Goal: Task Accomplishment & Management: Manage account settings

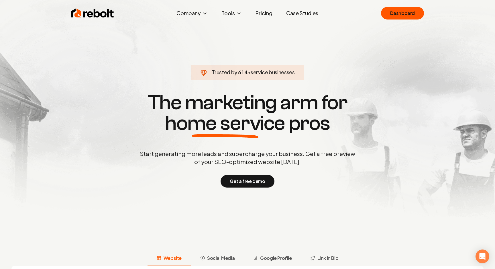
click at [401, 13] on link "Dashboard" at bounding box center [402, 13] width 43 height 13
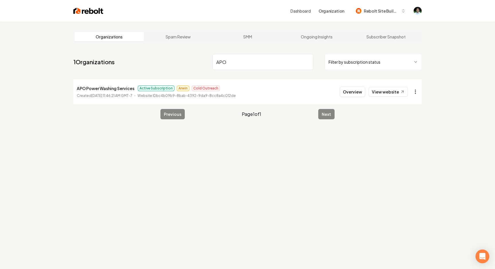
type input "APO"
click at [413, 91] on html "Dashboard Organization Rebolt Site Builder Organizations Spam Review SMM Ongoin…" at bounding box center [247, 134] width 495 height 269
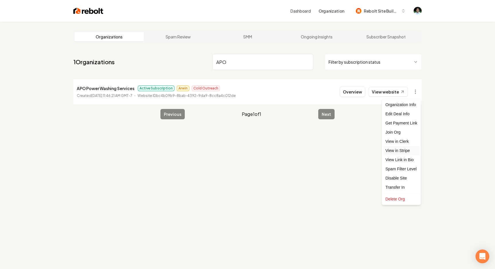
click at [397, 152] on link "View in Stripe" at bounding box center [401, 150] width 36 height 9
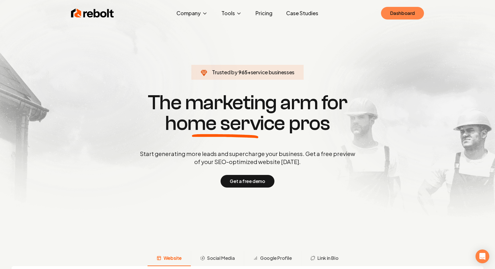
click at [407, 16] on link "Dashboard" at bounding box center [402, 13] width 43 height 13
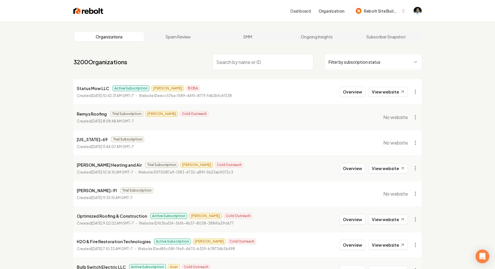
click at [248, 57] on input "search" at bounding box center [263, 62] width 101 height 16
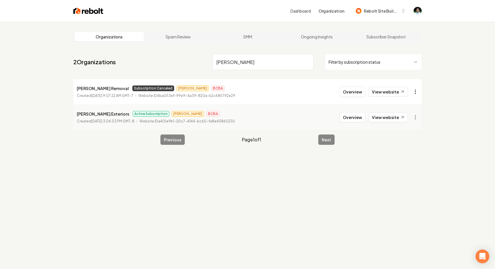
type input "shelton"
click at [416, 92] on html "Dashboard Organization Rebolt Site Builder Organizations Spam Review SMM Ongoin…" at bounding box center [247, 134] width 495 height 269
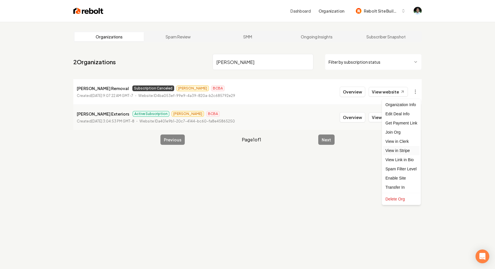
click at [408, 152] on link "View in Stripe" at bounding box center [401, 150] width 36 height 9
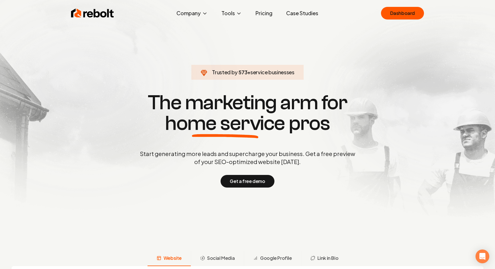
click at [396, 12] on link "Dashboard" at bounding box center [402, 13] width 43 height 13
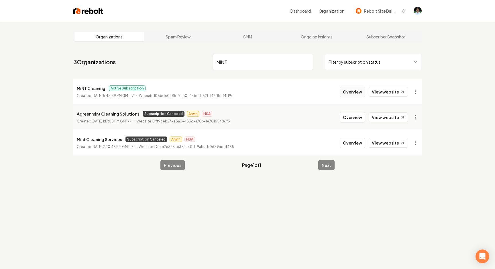
type input "MiNT"
click at [347, 90] on button "Overview" at bounding box center [352, 92] width 25 height 10
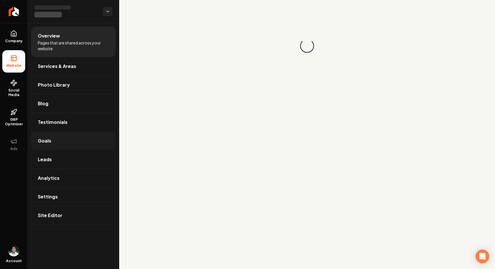
click at [62, 139] on link "Goals" at bounding box center [73, 140] width 85 height 18
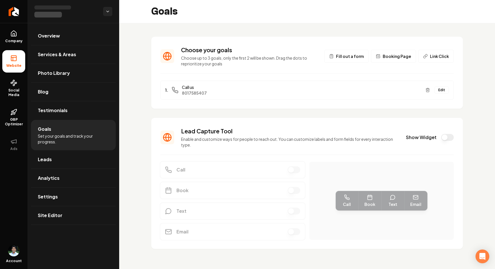
click at [445, 91] on button "Edit" at bounding box center [442, 89] width 14 height 7
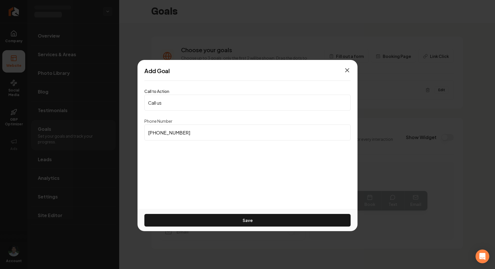
click at [348, 68] on icon "button" at bounding box center [347, 70] width 7 height 7
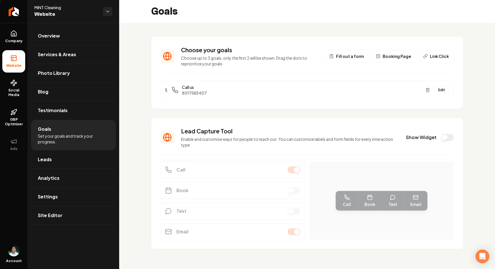
scroll to position [3, 0]
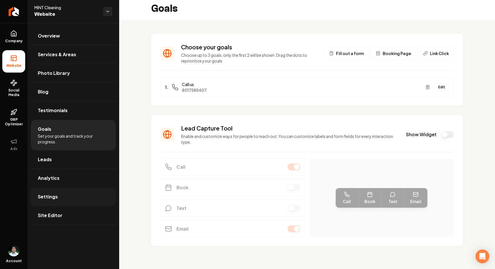
click at [57, 197] on link "Settings" at bounding box center [73, 196] width 85 height 18
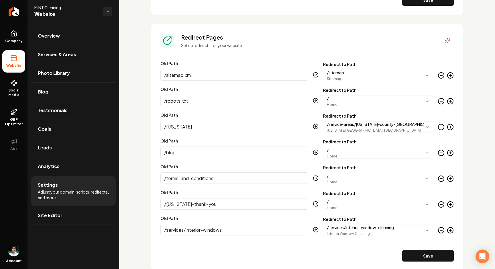
scroll to position [557, 0]
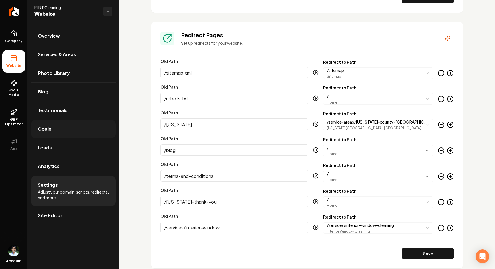
click at [46, 126] on span "Goals" at bounding box center [44, 128] width 13 height 7
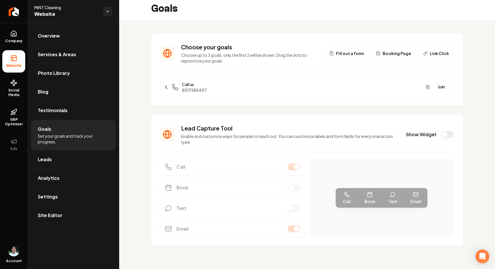
click at [446, 87] on button "Edit" at bounding box center [442, 86] width 14 height 7
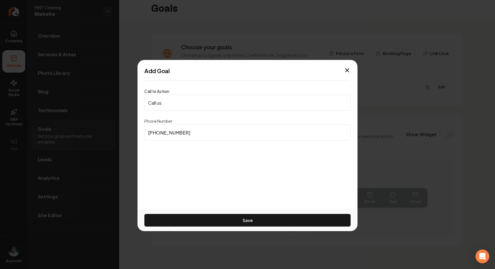
click at [188, 136] on input "(801) 758-5407" at bounding box center [247, 132] width 206 height 16
paste input "889-2843"
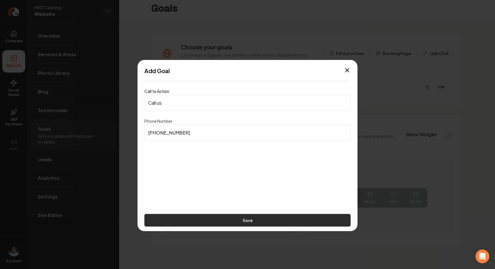
type input "(801) 889-2843"
click at [250, 219] on button "Save" at bounding box center [247, 220] width 206 height 13
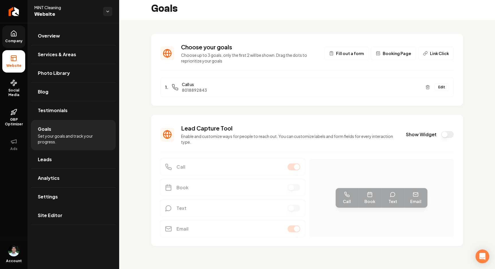
click at [10, 34] on icon at bounding box center [13, 33] width 7 height 7
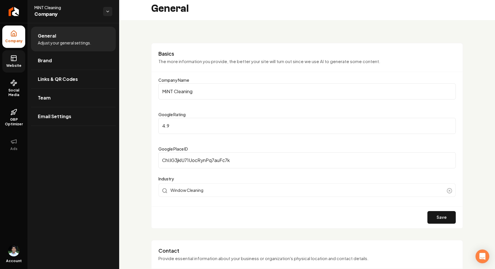
click at [17, 65] on span "Website" at bounding box center [14, 65] width 20 height 5
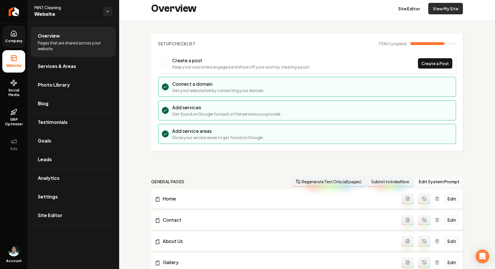
click at [445, 11] on link "View My Site" at bounding box center [445, 8] width 35 height 11
click at [56, 138] on link "Goals" at bounding box center [73, 140] width 85 height 18
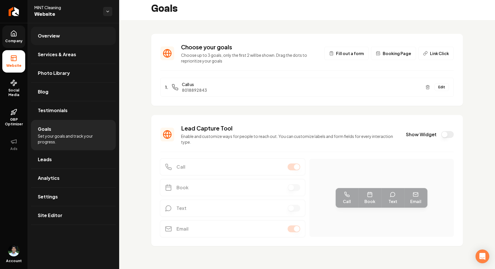
click at [56, 32] on span "Overview" at bounding box center [49, 35] width 22 height 7
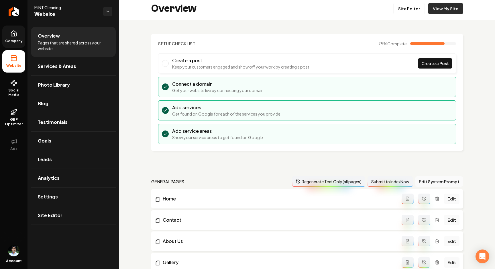
click at [458, 11] on link "View My Site" at bounding box center [445, 8] width 35 height 11
click at [50, 141] on span "Goals" at bounding box center [44, 140] width 13 height 7
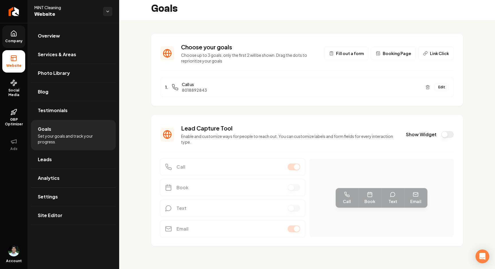
click at [446, 89] on button "Edit" at bounding box center [442, 86] width 14 height 7
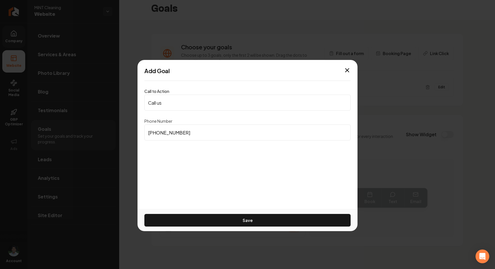
click at [189, 131] on input "(801) 889-2843" at bounding box center [247, 132] width 206 height 16
paste input "758-5407"
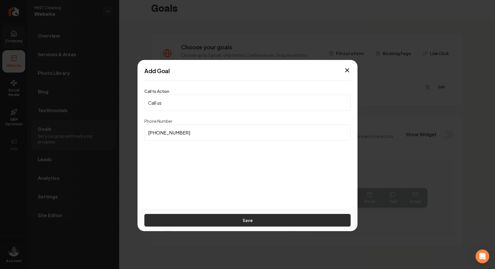
type input "(801) 758-5407"
click at [244, 219] on button "Save" at bounding box center [247, 220] width 206 height 13
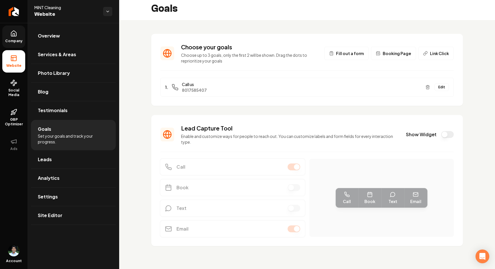
click at [315, 110] on div "Choose your goals Choose up to 3 goals, only the first 2 will be shown. Drag th…" at bounding box center [307, 144] width 376 height 249
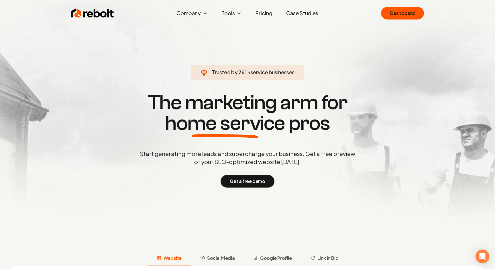
click at [407, 15] on link "Dashboard" at bounding box center [402, 13] width 43 height 13
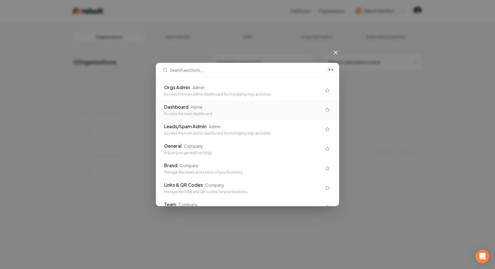
click at [135, 112] on div "⌘ K Orgs Admin Admin Access the main admin dashboard for managing orgs and site…" at bounding box center [247, 134] width 495 height 269
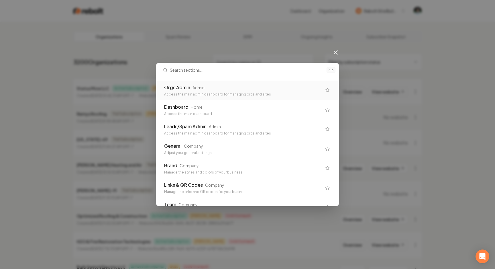
click at [336, 54] on icon at bounding box center [335, 52] width 7 height 7
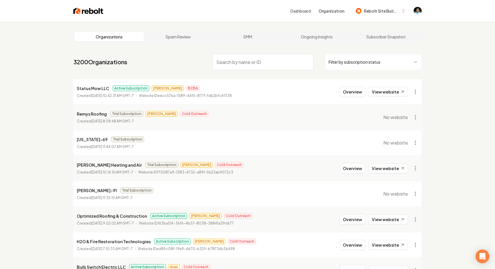
click at [237, 64] on input "search" at bounding box center [263, 62] width 101 height 16
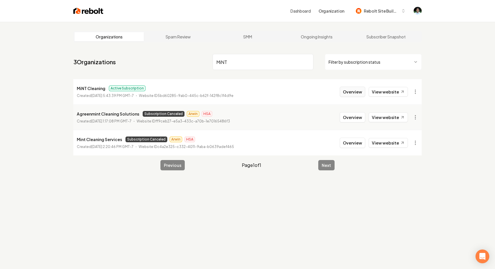
type input "MiNT"
click at [352, 90] on button "Overview" at bounding box center [352, 92] width 25 height 10
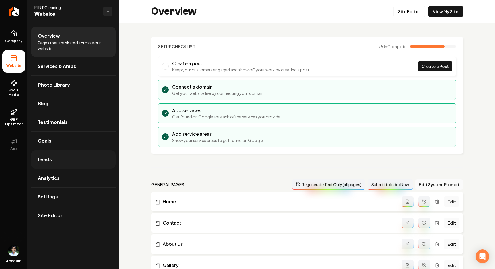
click at [60, 164] on link "Leads" at bounding box center [73, 159] width 85 height 18
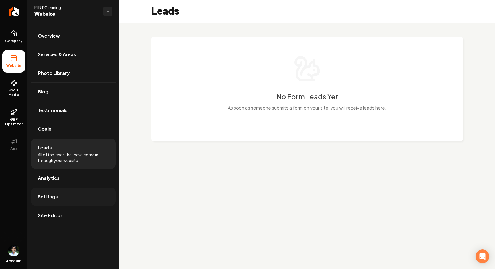
click at [54, 199] on span "Settings" at bounding box center [48, 196] width 20 height 7
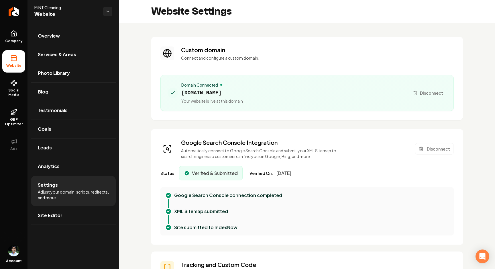
scroll to position [46, 0]
click at [56, 127] on link "Goals" at bounding box center [73, 129] width 85 height 18
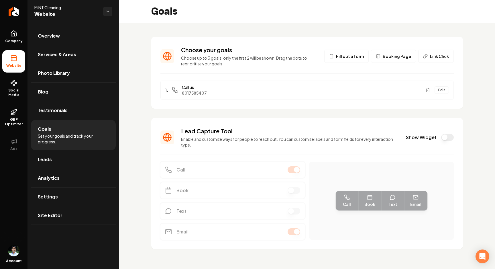
click at [441, 92] on button "Edit" at bounding box center [442, 89] width 14 height 7
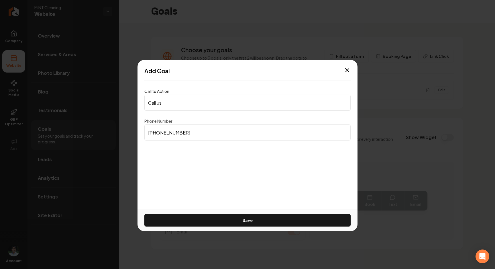
click at [187, 135] on input "(801) 758-5407" at bounding box center [247, 132] width 206 height 16
paste input
type input "(801) 758-5407"
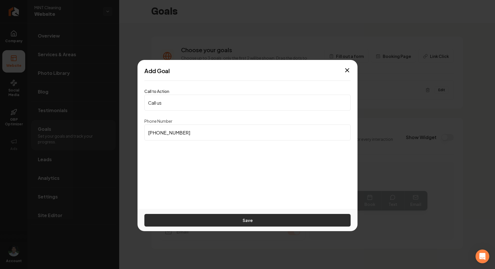
click at [221, 221] on button "Save" at bounding box center [247, 220] width 206 height 13
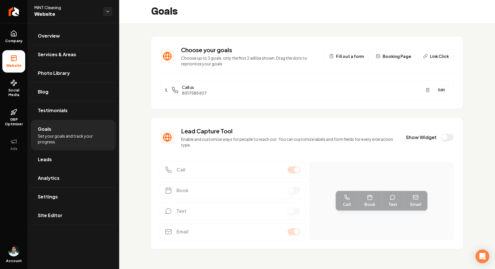
click at [298, 5] on div "Goals" at bounding box center [307, 11] width 376 height 23
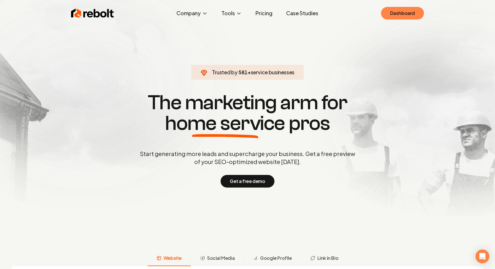
click at [392, 12] on link "Dashboard" at bounding box center [402, 13] width 43 height 13
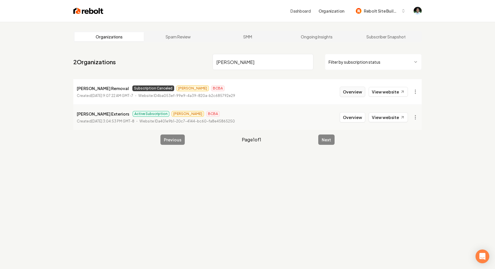
type input "[PERSON_NAME]"
click at [354, 93] on button "Overview" at bounding box center [352, 92] width 25 height 10
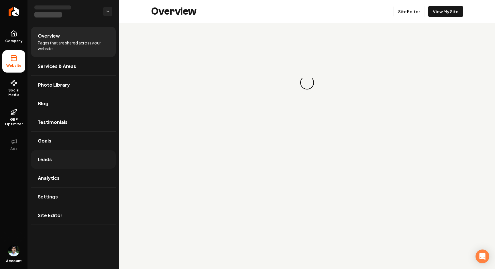
click at [56, 163] on link "Leads" at bounding box center [73, 159] width 85 height 18
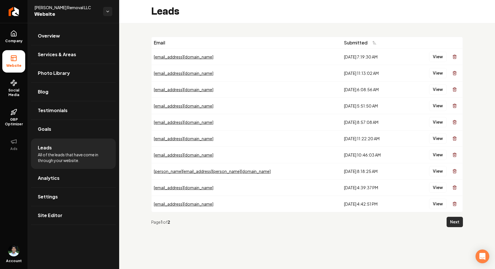
click at [454, 222] on button "Next" at bounding box center [455, 222] width 16 height 10
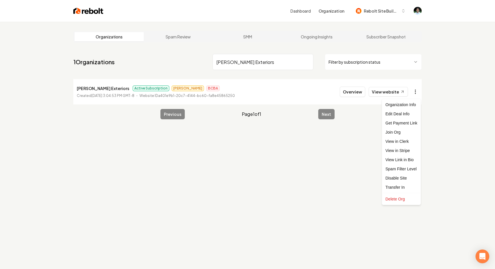
click at [417, 91] on html "Dashboard Organization Rebolt Site Builder Organizations Spam Review SMM Ongoin…" at bounding box center [247, 134] width 495 height 269
click at [401, 152] on link "View in Stripe" at bounding box center [401, 150] width 36 height 9
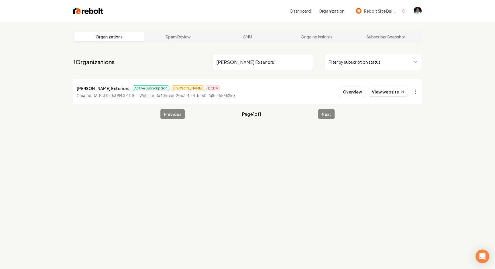
click at [237, 61] on input "[PERSON_NAME] Exteriors" at bounding box center [263, 62] width 101 height 16
paste input "1-844-2-TOSS-IT"
type input "1-844-2-TOSS-IT"
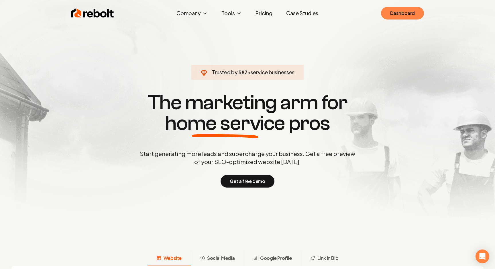
click at [396, 15] on link "Dashboard" at bounding box center [402, 13] width 43 height 13
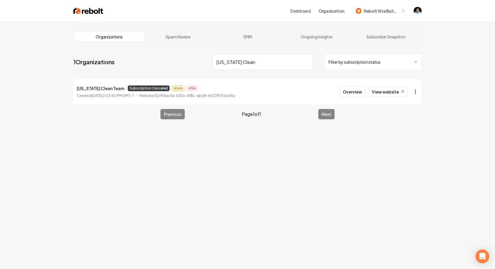
type input "[US_STATE] Clean"
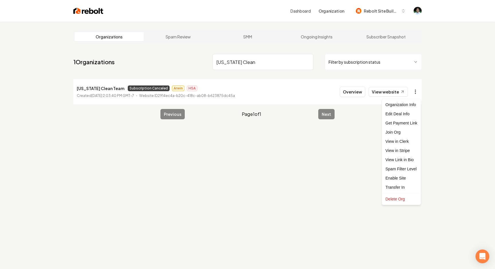
click at [416, 90] on html "Dashboard Organization Rebolt Site Builder Organizations Spam Review SMM Ongoin…" at bounding box center [247, 134] width 495 height 269
click at [395, 148] on link "View in Stripe" at bounding box center [401, 150] width 36 height 9
